Goal: Task Accomplishment & Management: Complete application form

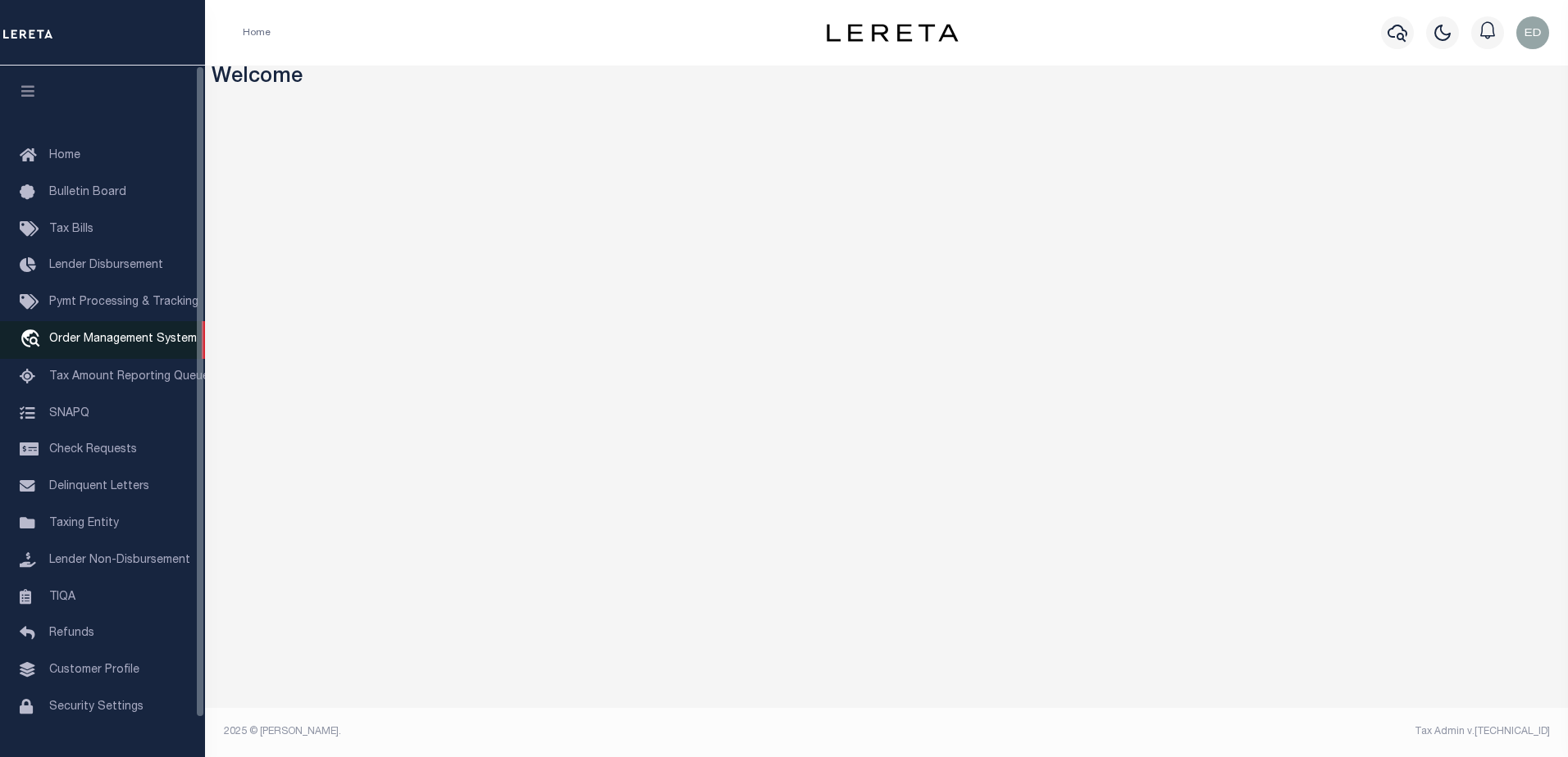
click at [136, 339] on span "Order Management System" at bounding box center [122, 339] width 147 height 12
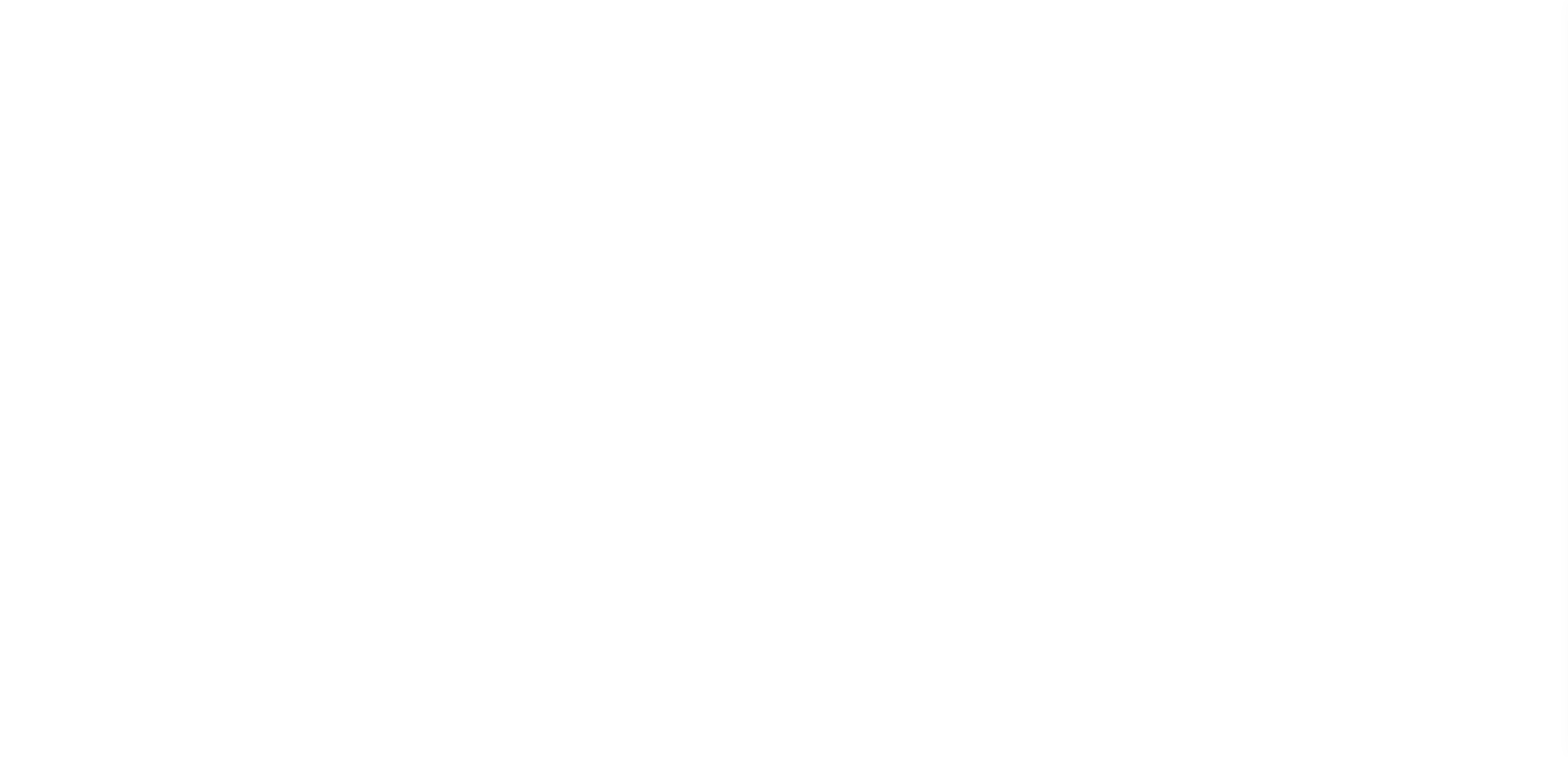
select select "200"
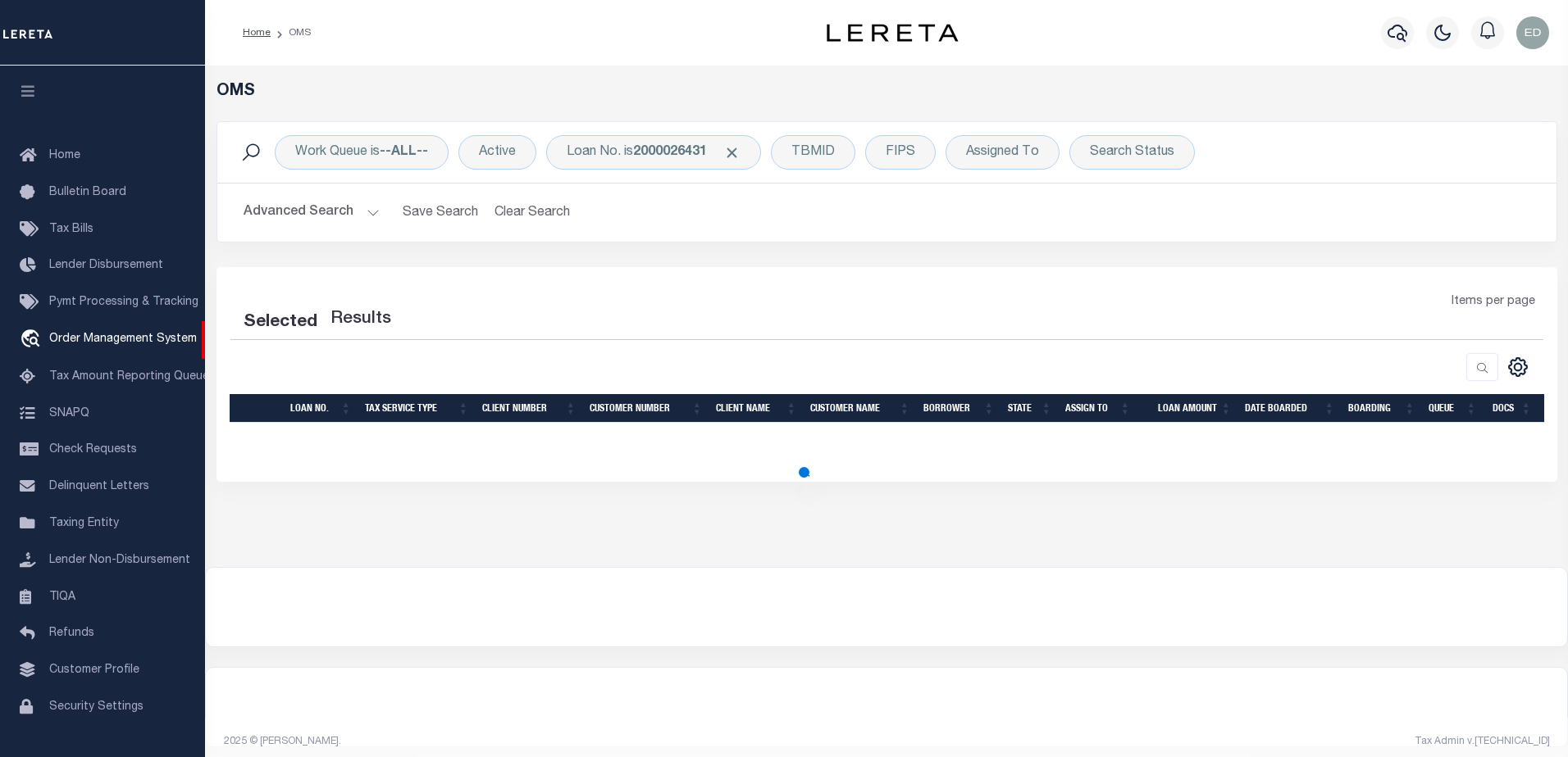
select select "200"
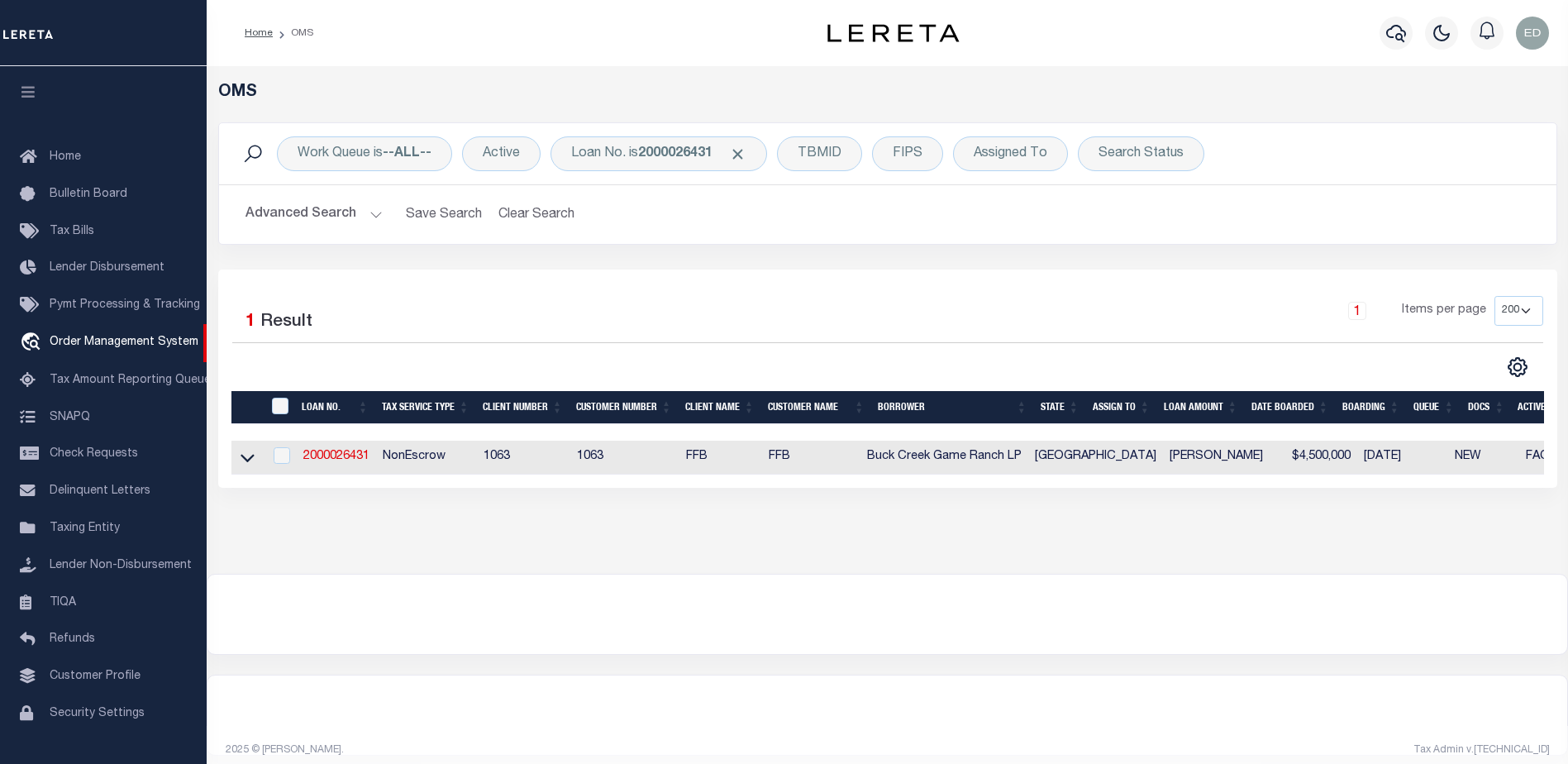
scroll to position [42, 0]
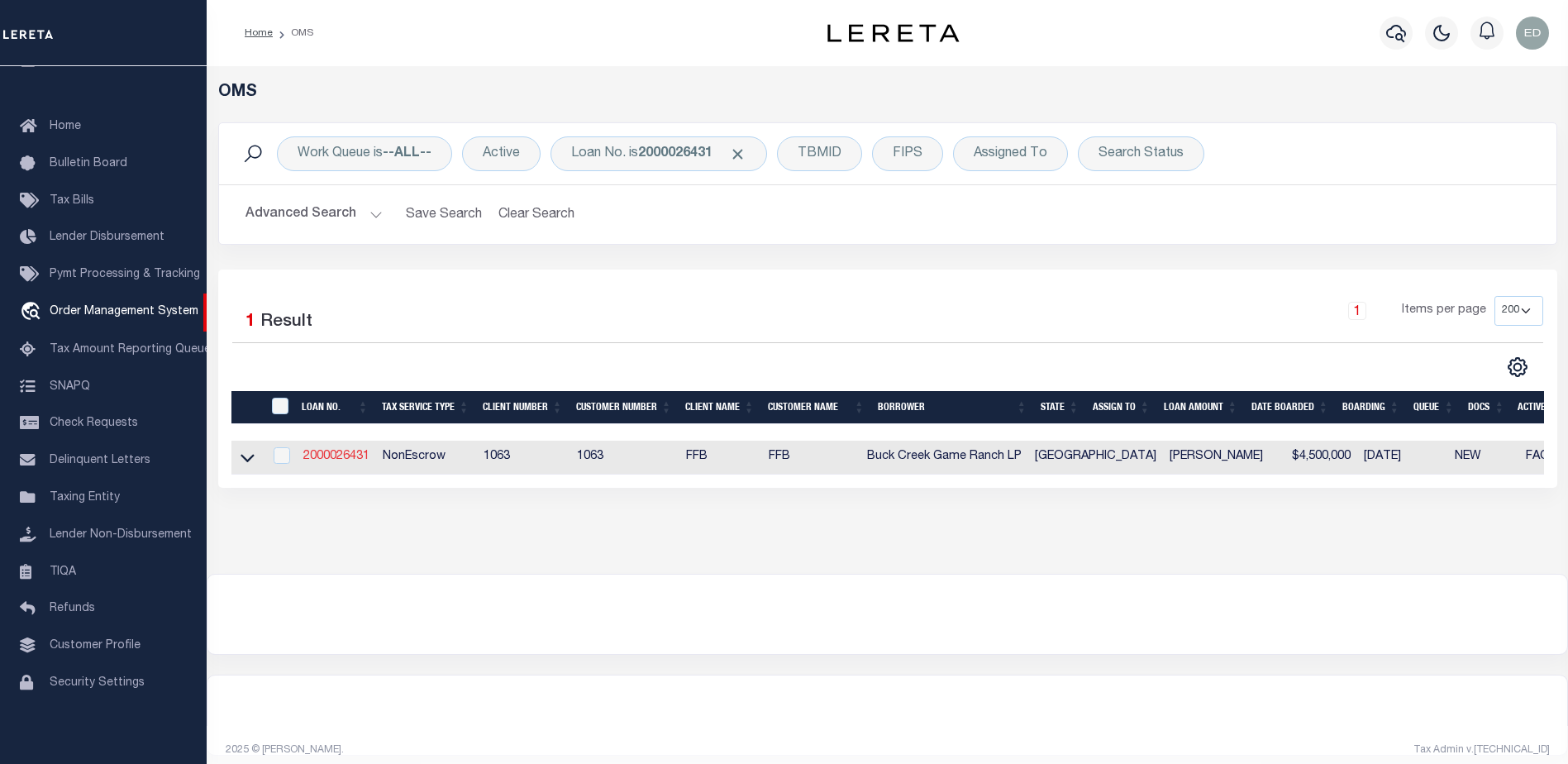
click at [358, 458] on link "2000026431" at bounding box center [336, 457] width 66 height 12
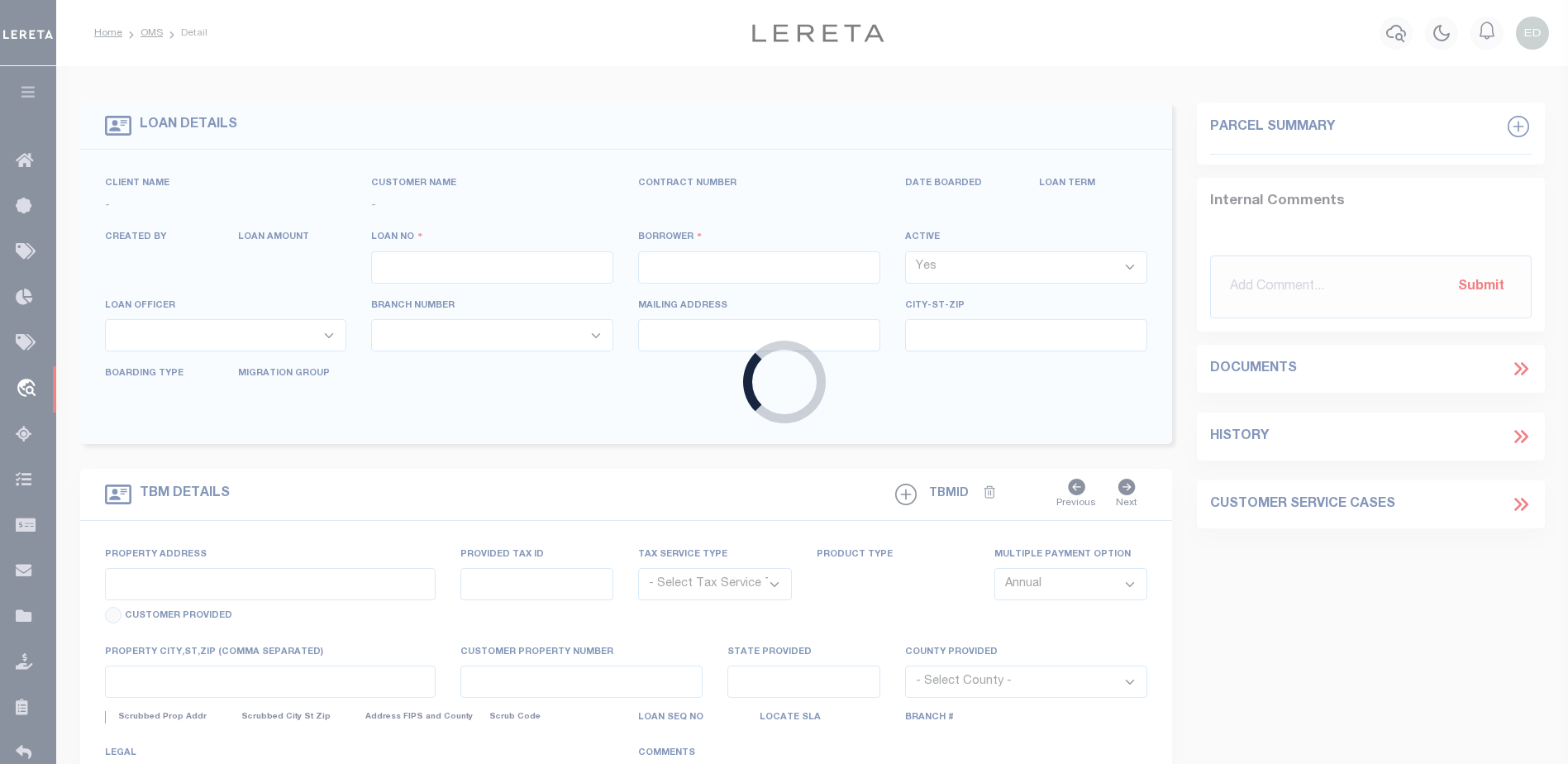
type input "2000026431"
type input "Buck Creek Game Ranch LP"
select select
select select "400"
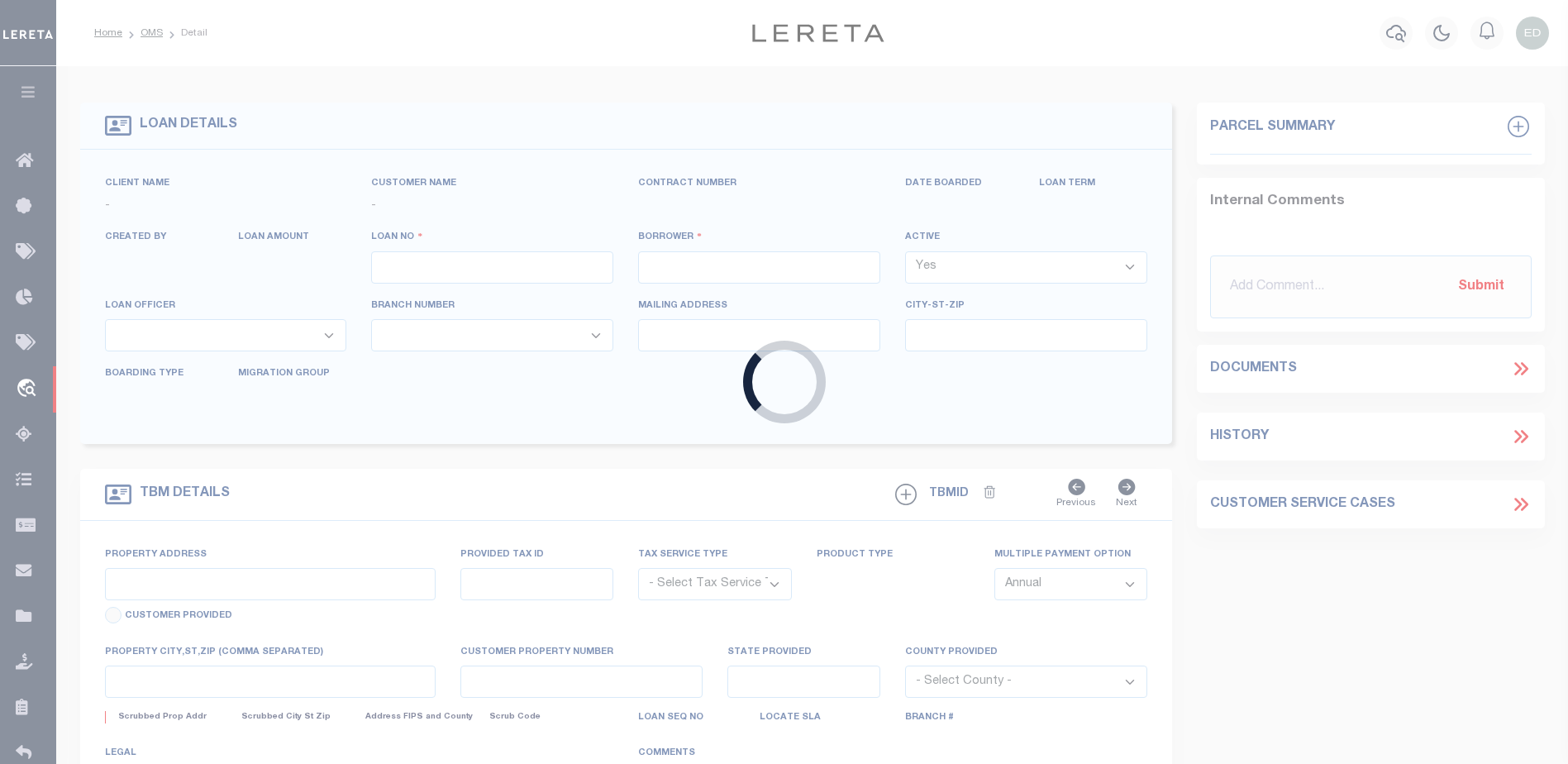
select select "NonEscrow"
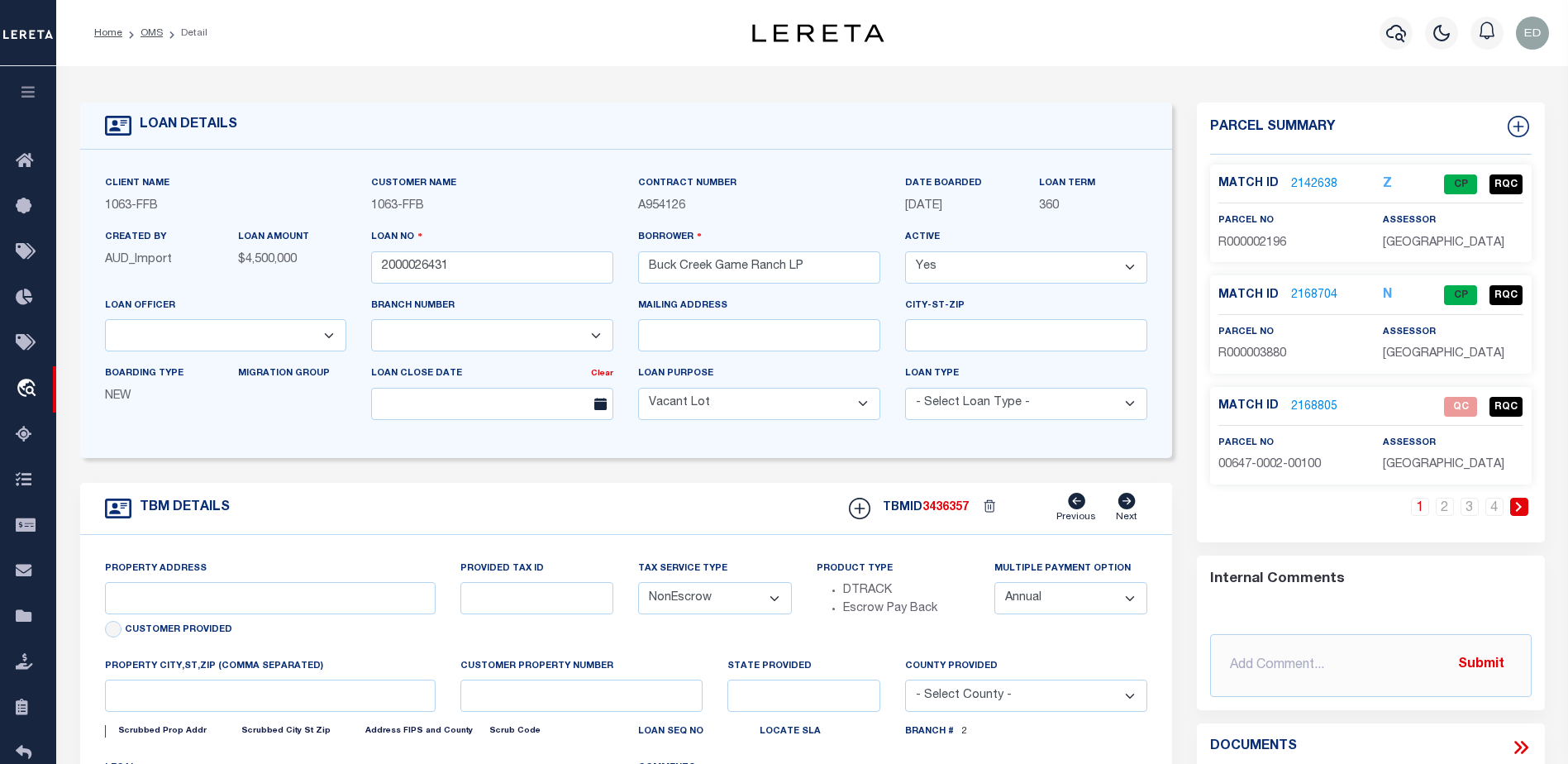
scroll to position [248, 0]
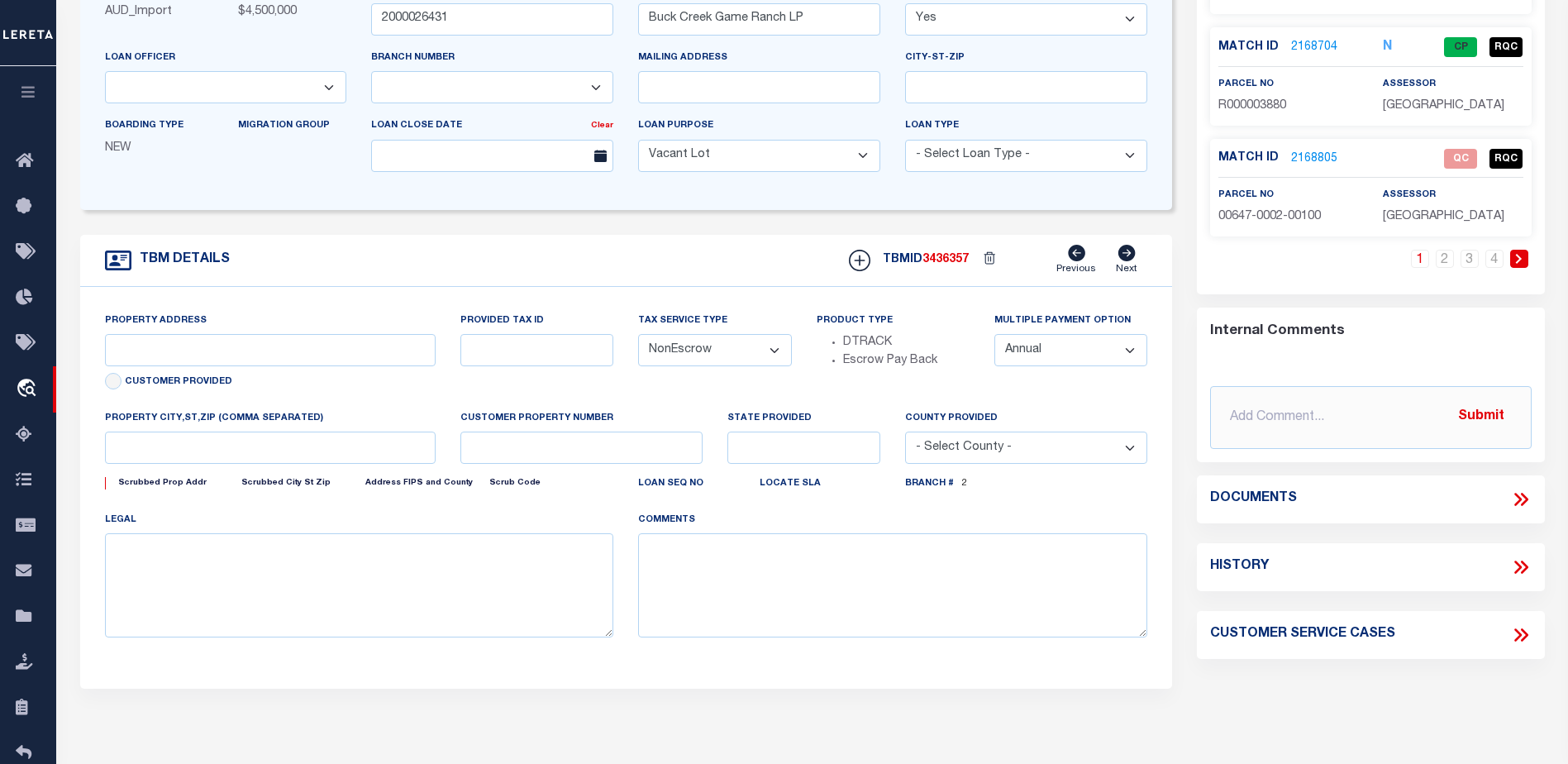
select select "490"
type input "1661 PR 1973"
select select
type input "Lawn [GEOGRAPHIC_DATA] 79530"
type input "[GEOGRAPHIC_DATA]"
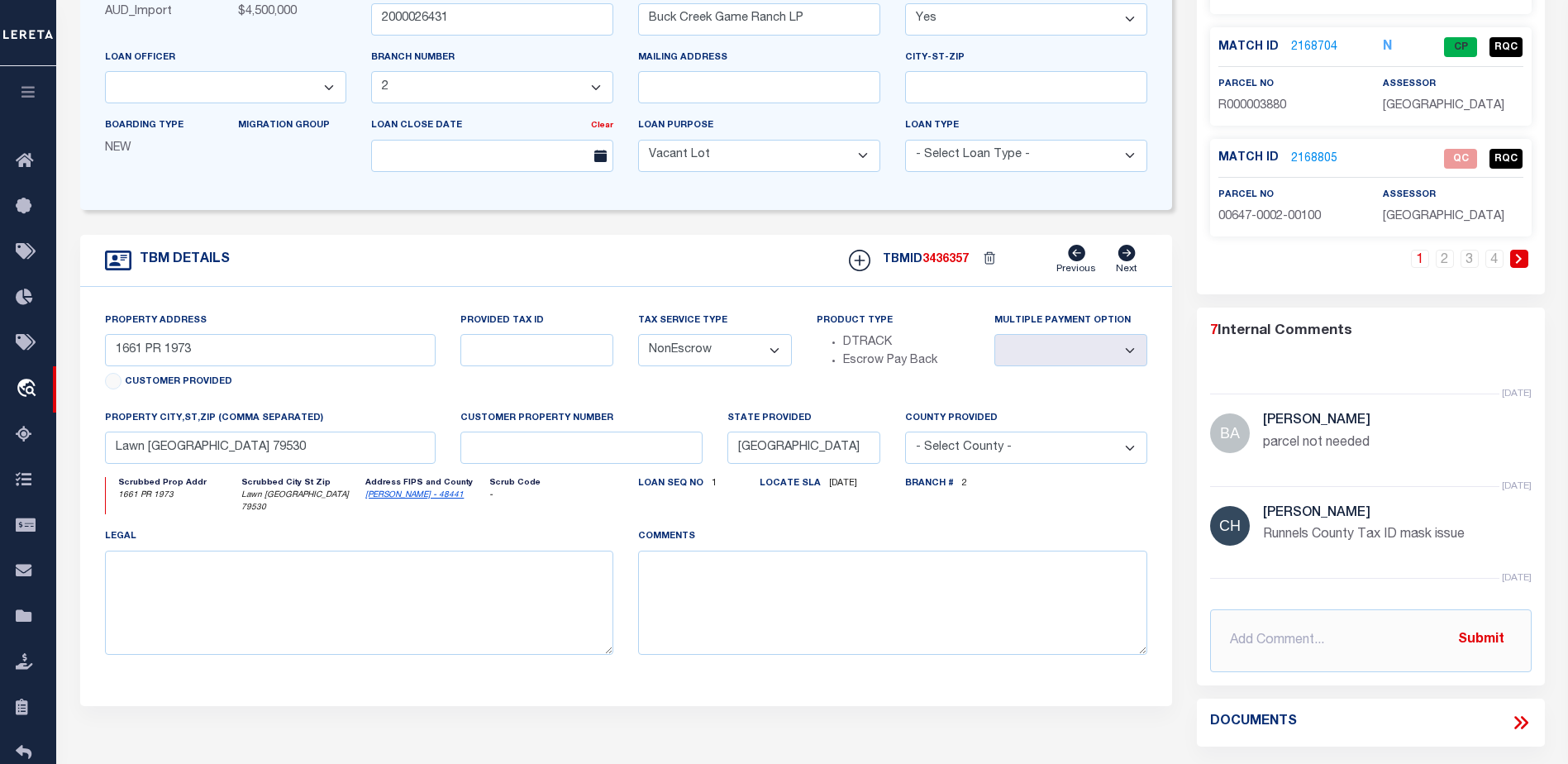
select select "773"
click at [1520, 723] on icon at bounding box center [1518, 723] width 8 height 14
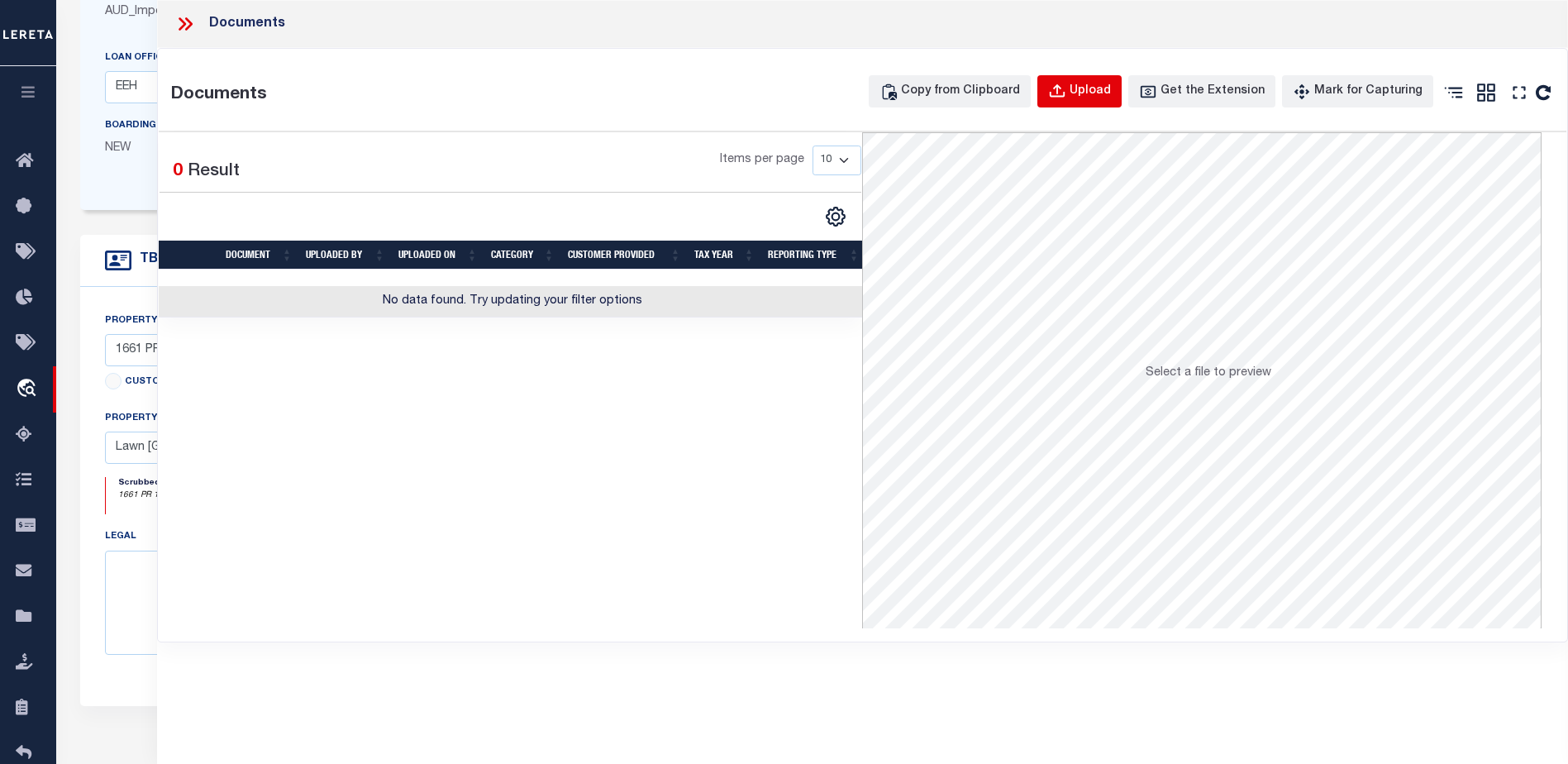
click at [1100, 91] on div "Upload" at bounding box center [1090, 91] width 42 height 18
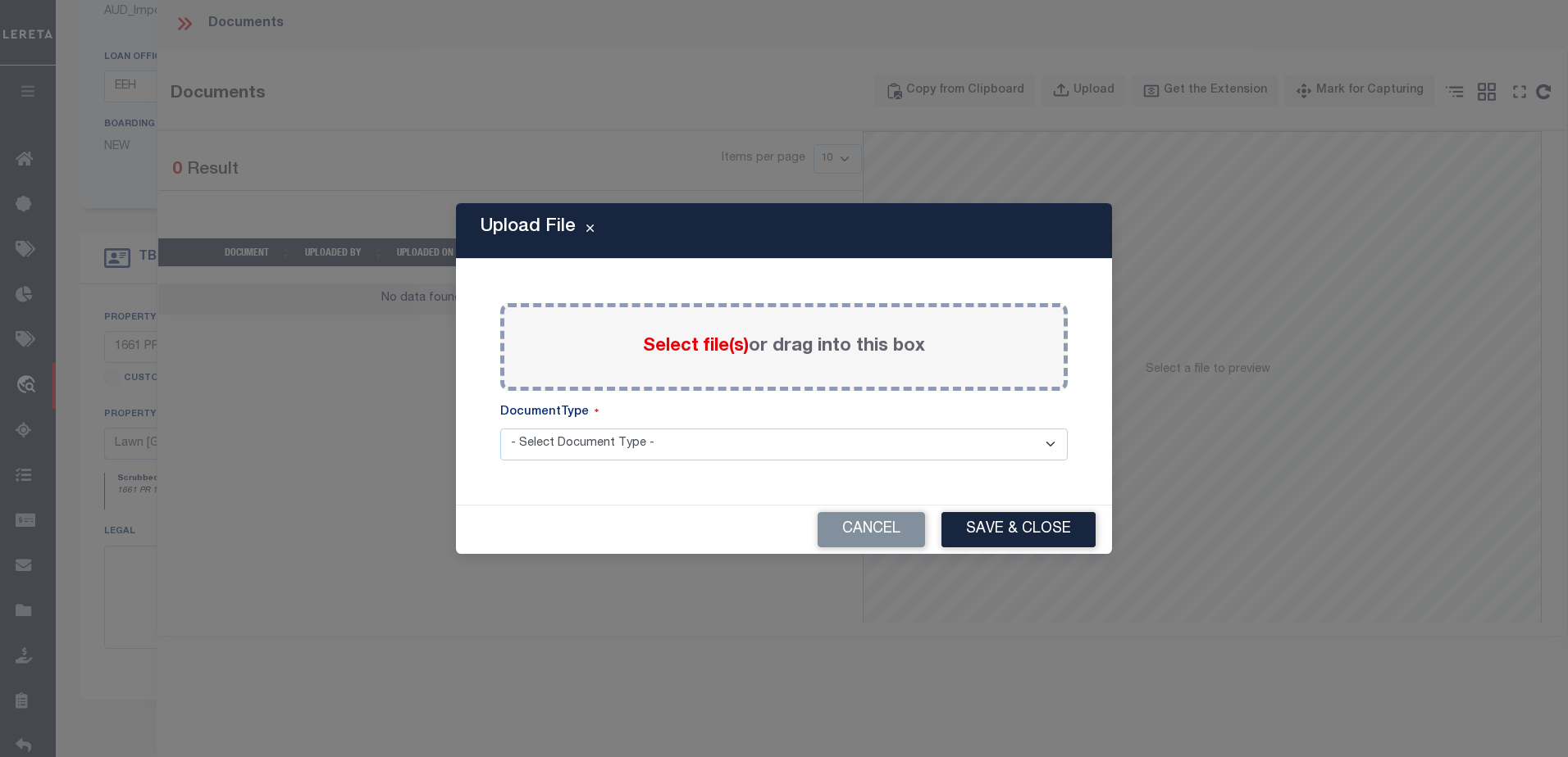
click at [678, 346] on span "Select file(s)" at bounding box center [696, 347] width 106 height 18
click at [0, 0] on input "Select file(s) or drag into this box" at bounding box center [0, 0] width 0 height 0
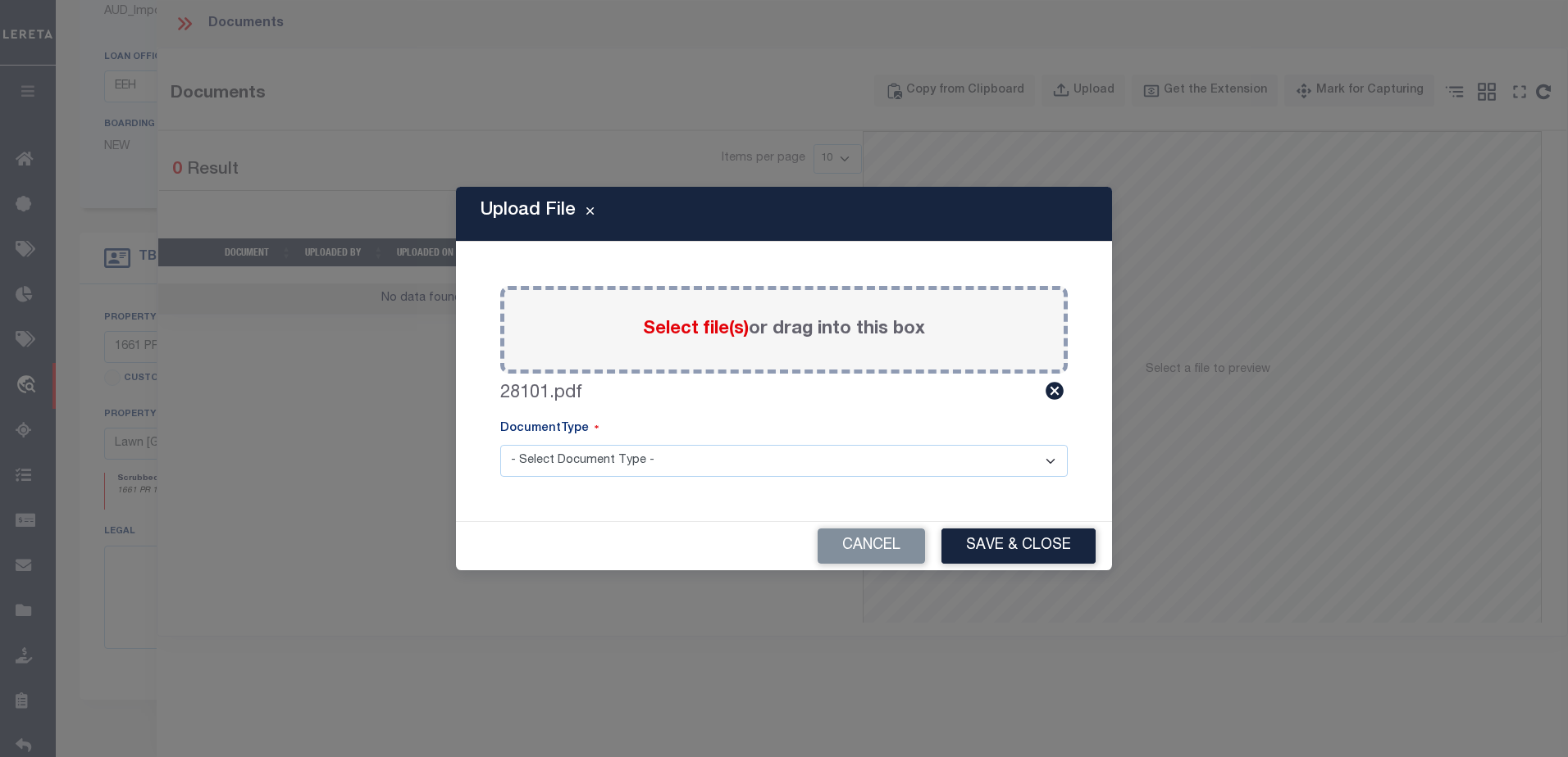
click at [642, 445] on select "- Select Document Type - Tax Service Documents" at bounding box center [784, 460] width 568 height 32
click at [645, 463] on select "- Select Document Type - Tax Service Documents" at bounding box center [784, 460] width 568 height 32
click at [633, 470] on select "- Select Document Type - Tax Service Documents" at bounding box center [784, 460] width 568 height 32
select select "TAX"
click at [500, 445] on select "- Select Document Type - Tax Service Documents" at bounding box center [784, 460] width 568 height 32
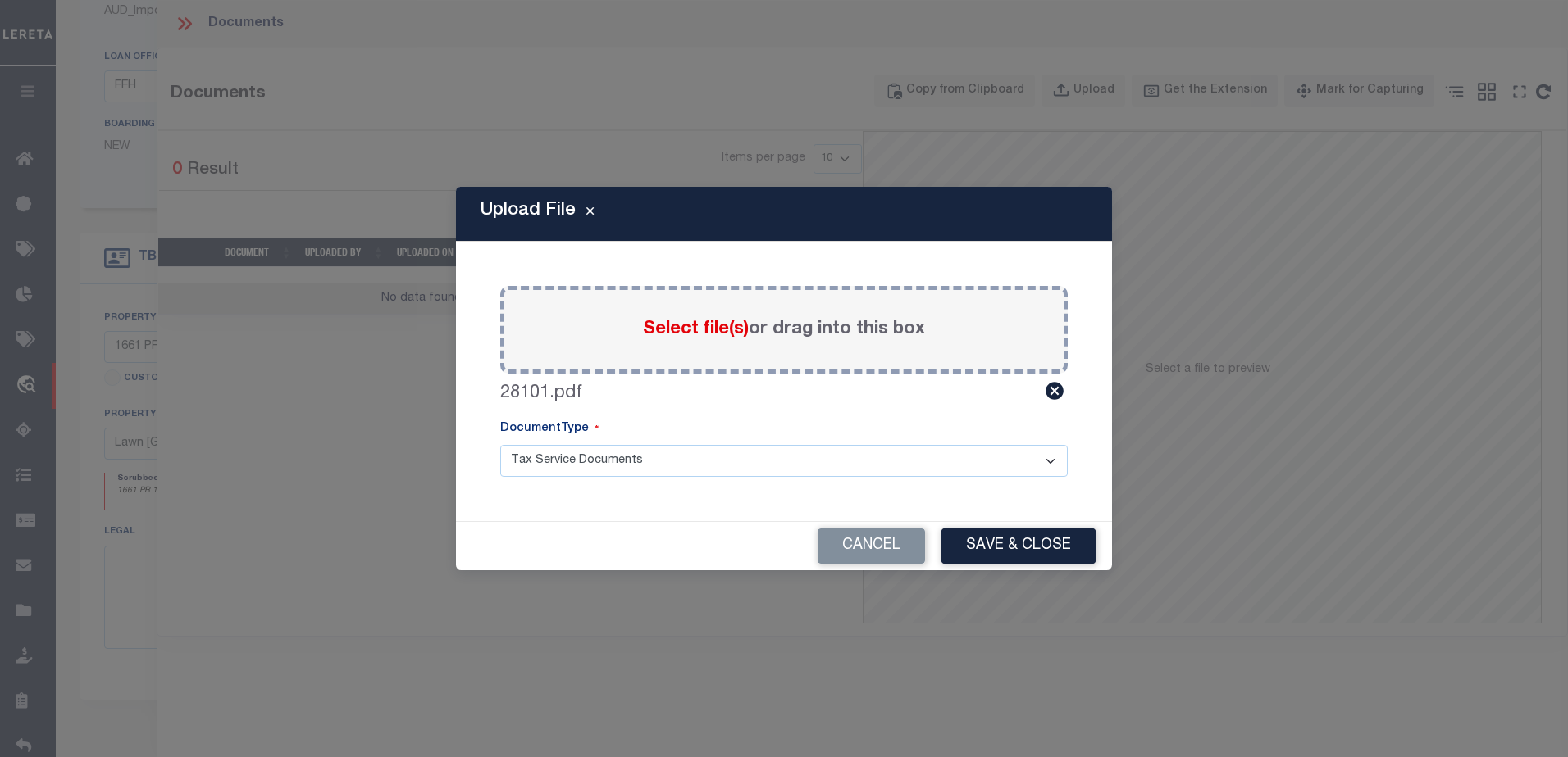
click at [988, 536] on button "Save & Close" at bounding box center [1019, 546] width 154 height 36
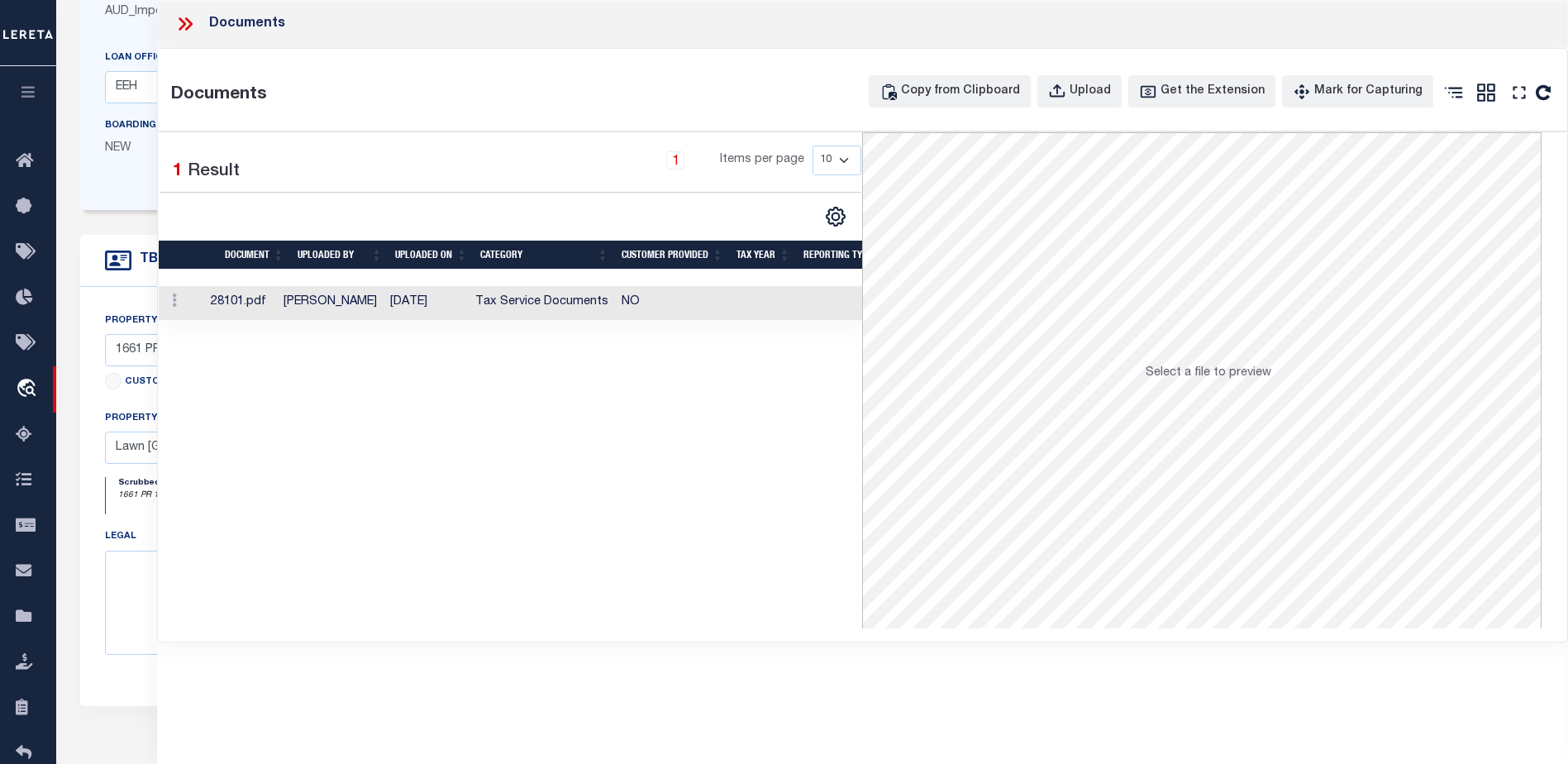
click at [384, 301] on td "[PERSON_NAME]" at bounding box center [330, 302] width 107 height 34
